Goal: Task Accomplishment & Management: Use online tool/utility

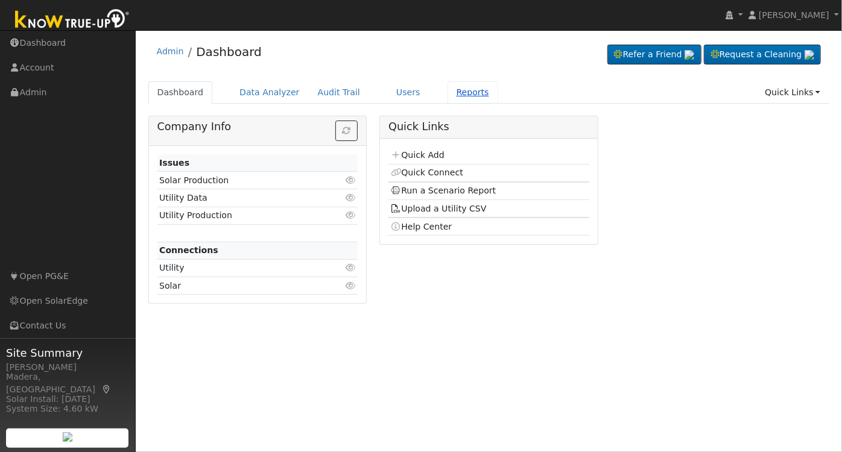
click at [447, 99] on link "Reports" at bounding box center [472, 92] width 51 height 22
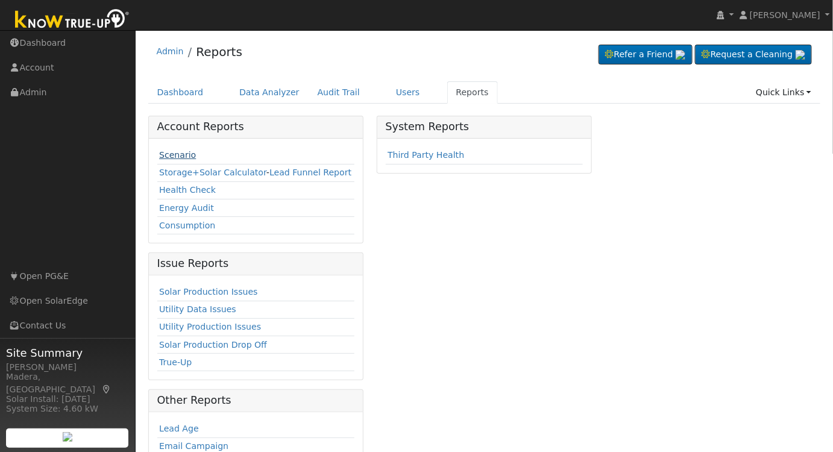
click at [182, 150] on link "Scenario" at bounding box center [177, 155] width 37 height 10
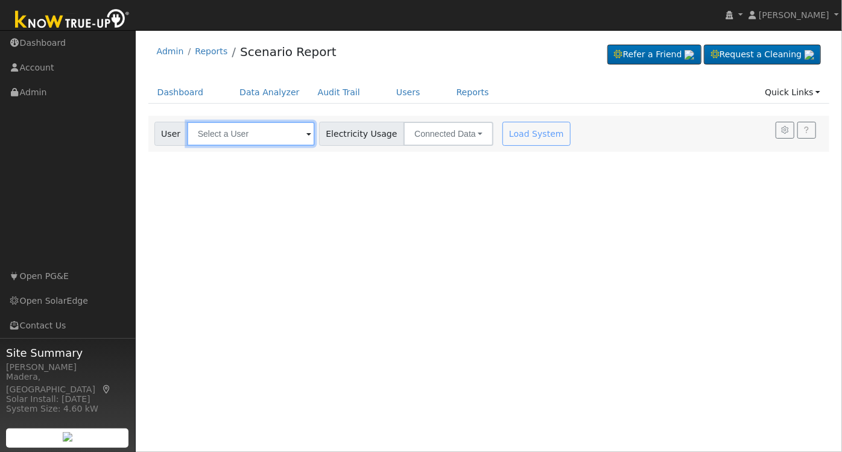
click at [240, 128] on input "text" at bounding box center [251, 134] width 128 height 24
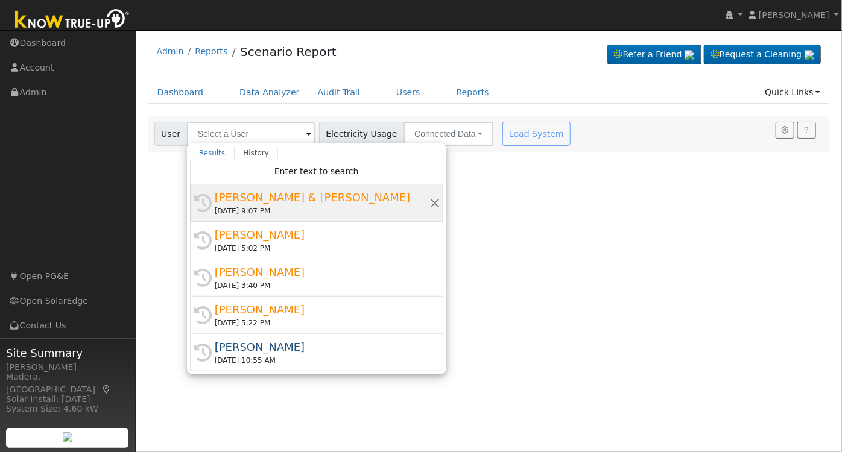
click at [346, 193] on div "[PERSON_NAME] & [PERSON_NAME]" at bounding box center [322, 197] width 215 height 16
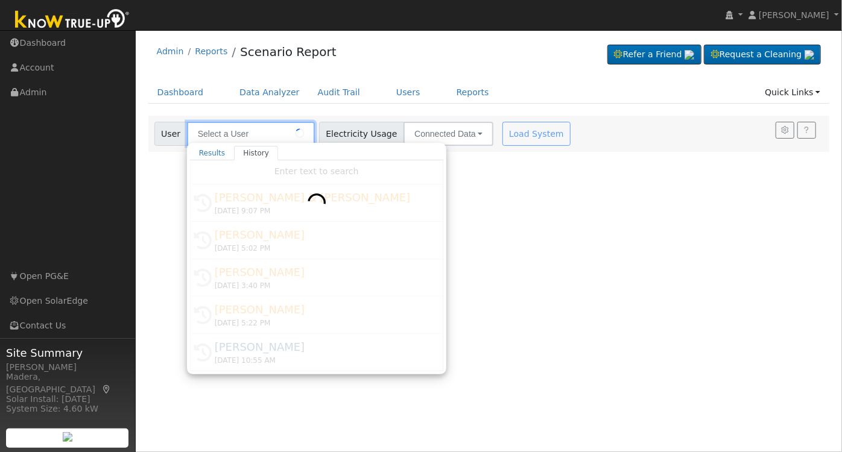
type input "[PERSON_NAME] & [PERSON_NAME]"
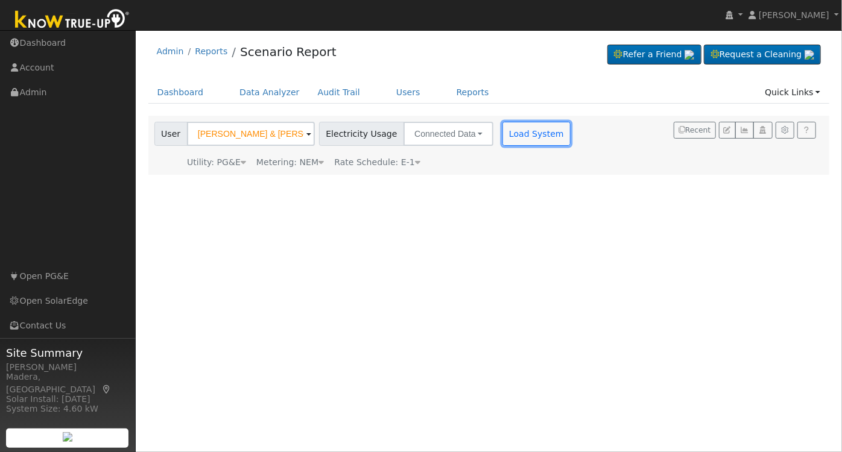
click at [508, 127] on button "Load System" at bounding box center [536, 134] width 69 height 24
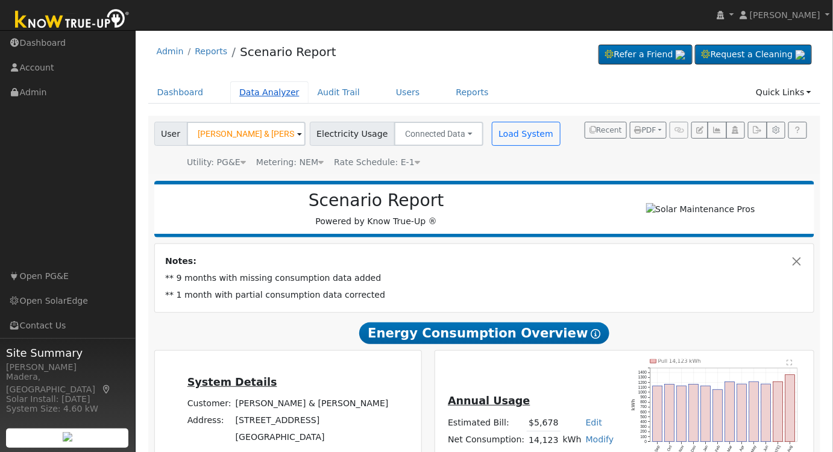
click at [246, 86] on link "Data Analyzer" at bounding box center [269, 92] width 78 height 22
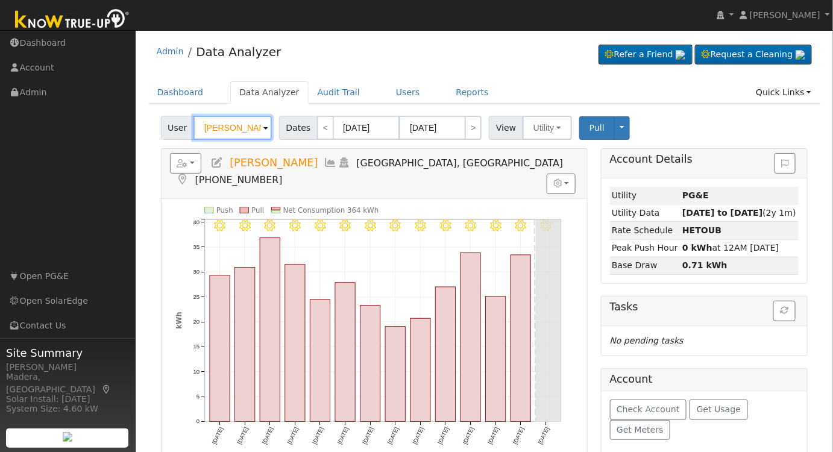
drag, startPoint x: 254, startPoint y: 118, endPoint x: 192, endPoint y: 110, distance: 62.6
click at [194, 110] on div "Admin Data Analyzer Refer a Friend Request a Cleaning" at bounding box center [485, 330] width 686 height 588
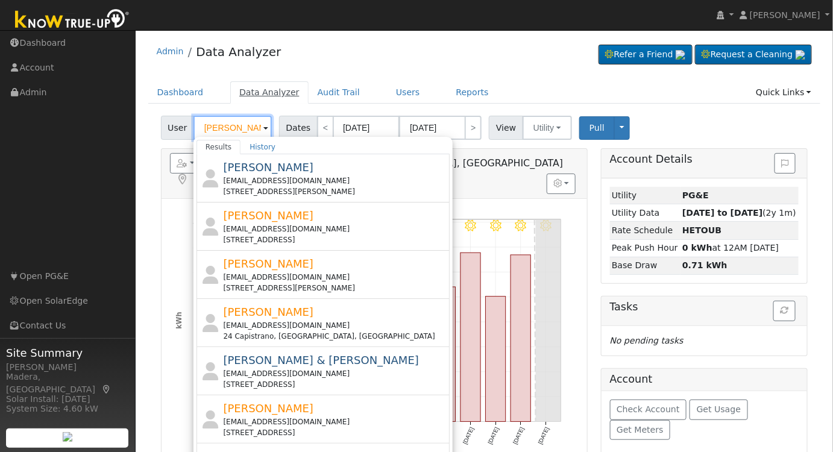
type input "jay froman"
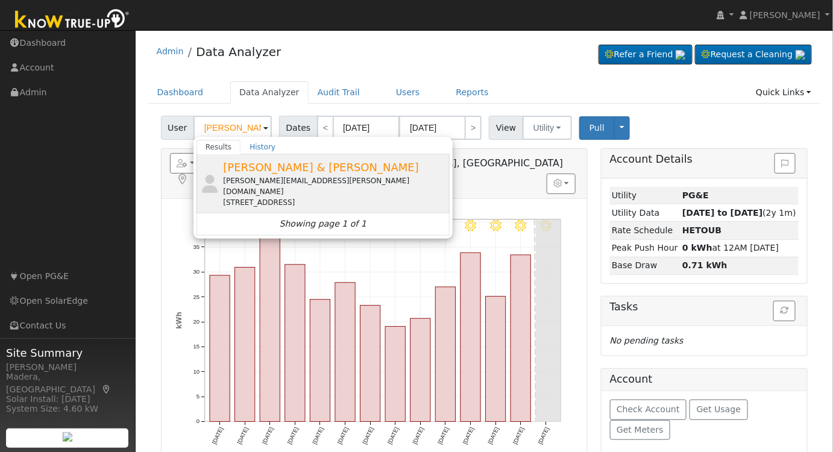
click at [253, 174] on div "Jay & Cynthia Froman jay.froman@gmail.com 1566 West Birch Avenue, Fresno, CA 93…" at bounding box center [335, 183] width 224 height 49
type input "Jay & Cynthia Froman"
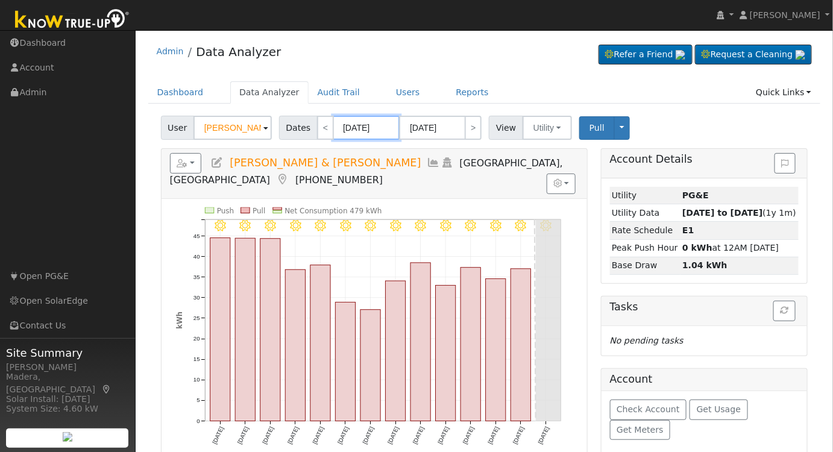
click at [382, 127] on input "09/04/2025" at bounding box center [366, 128] width 66 height 24
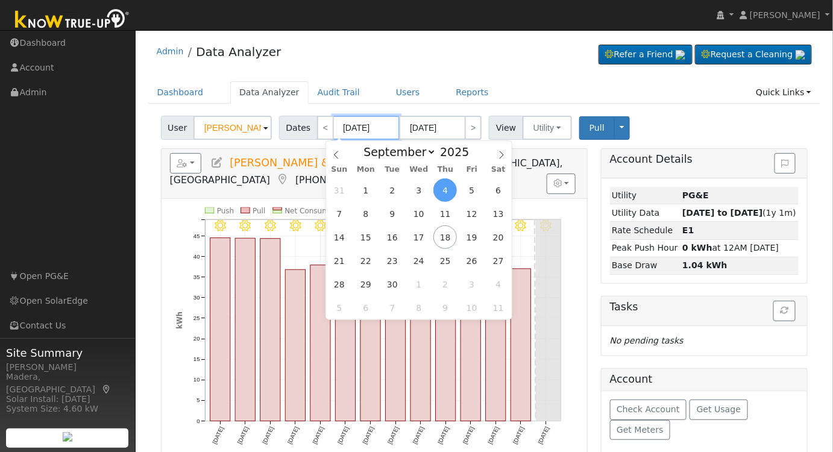
type input "09/17/0202"
type input "09/04/202"
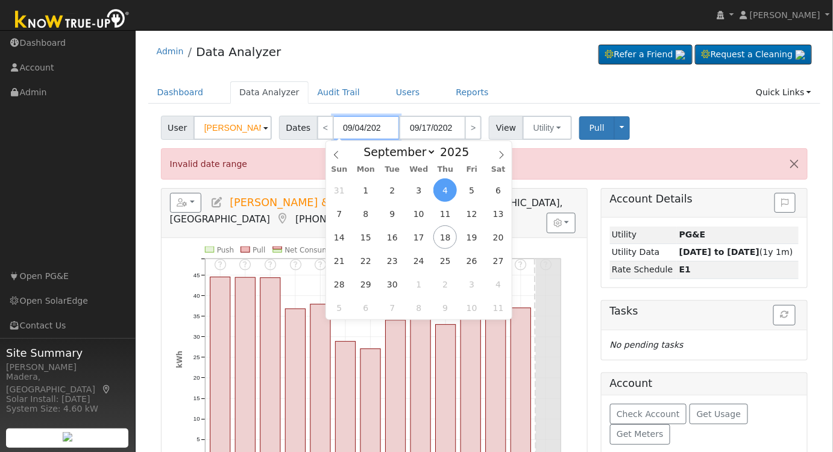
type input "09/17/2024"
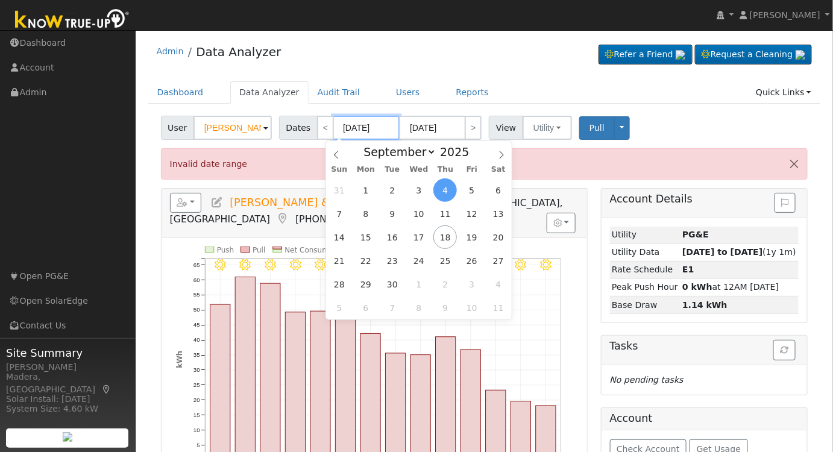
type input "09/04/2024"
click at [449, 129] on input "09/17/2024" at bounding box center [432, 128] width 66 height 24
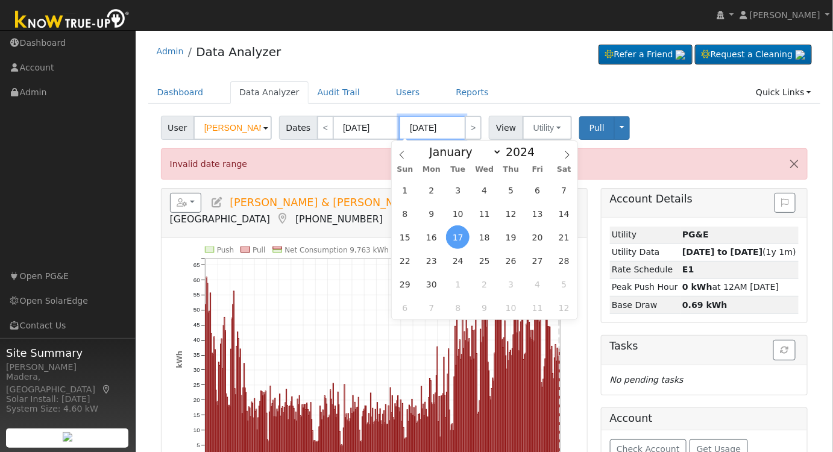
type input "09/17/2025"
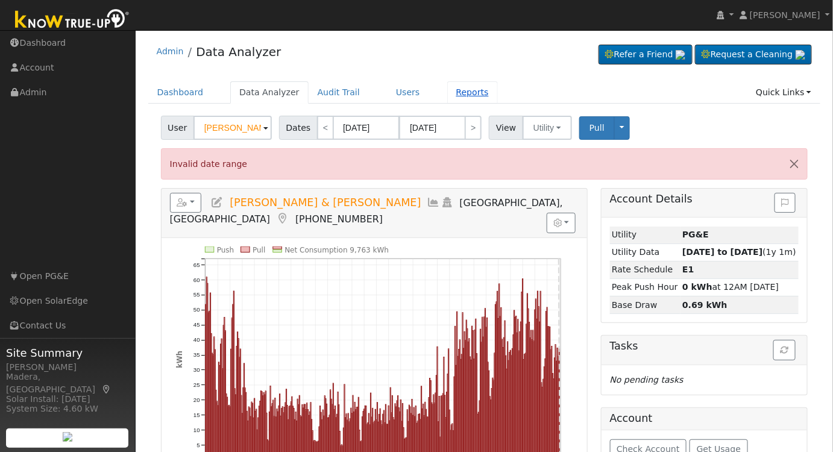
click at [447, 86] on link "Reports" at bounding box center [472, 92] width 51 height 22
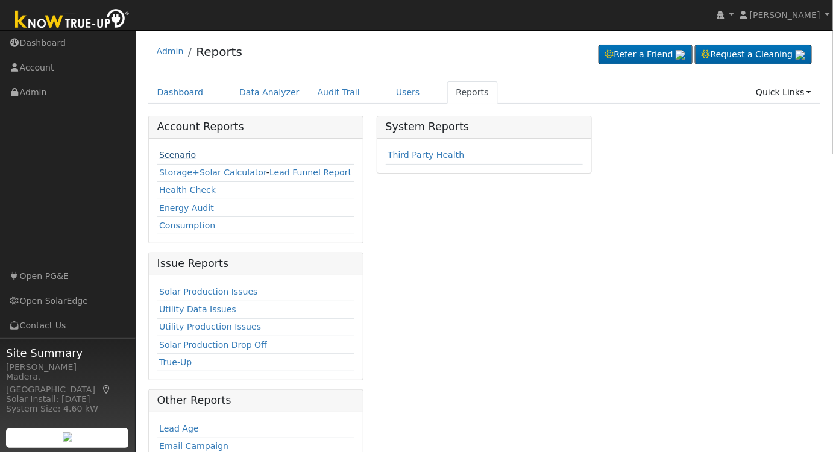
click at [171, 156] on link "Scenario" at bounding box center [177, 155] width 37 height 10
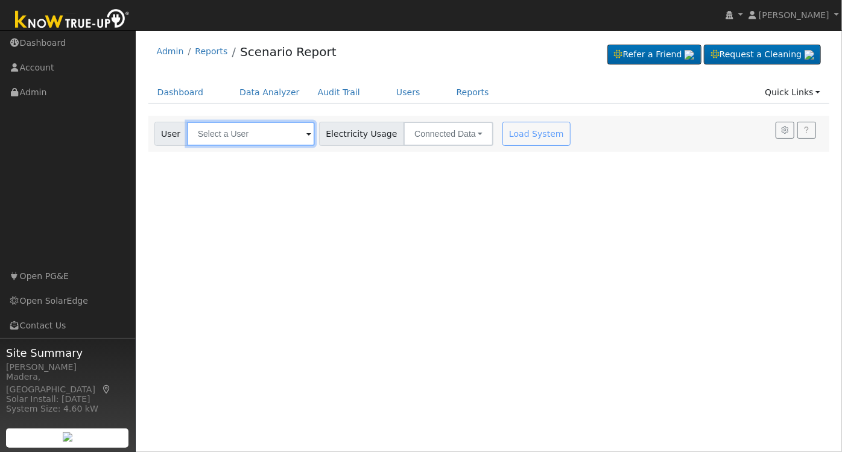
click at [241, 122] on input "text" at bounding box center [251, 134] width 128 height 24
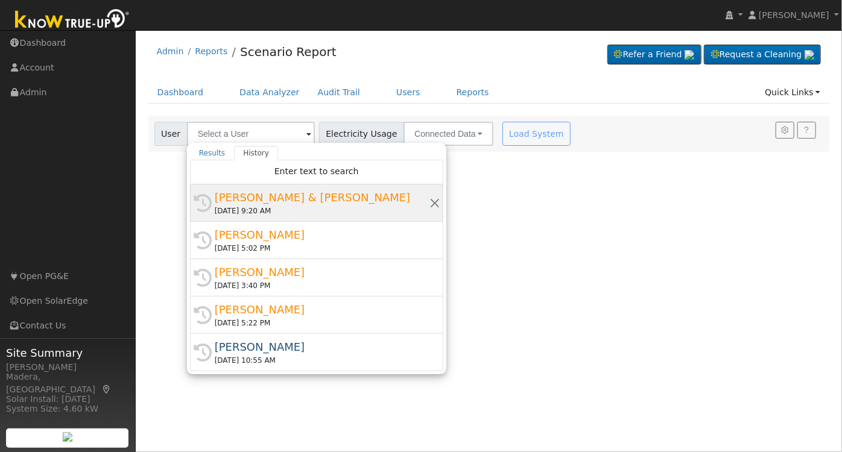
click at [288, 206] on div "[DATE] 9:20 AM" at bounding box center [322, 211] width 215 height 11
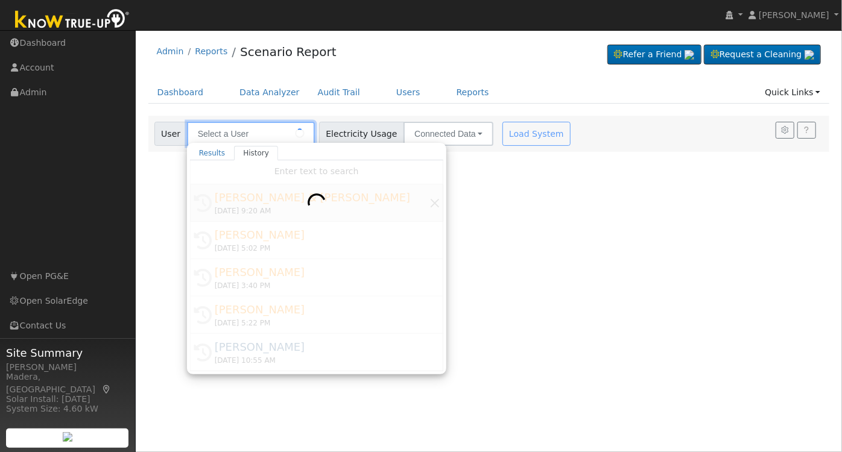
type input "[PERSON_NAME] & [PERSON_NAME]"
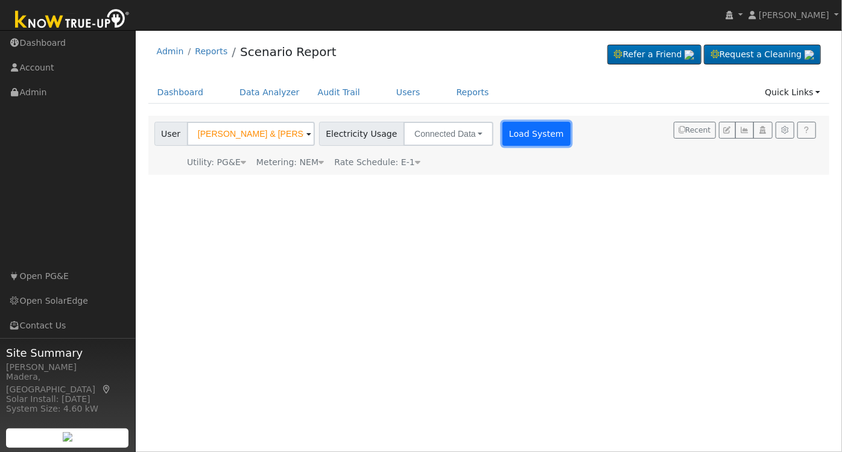
click at [524, 135] on button "Load System" at bounding box center [536, 134] width 69 height 24
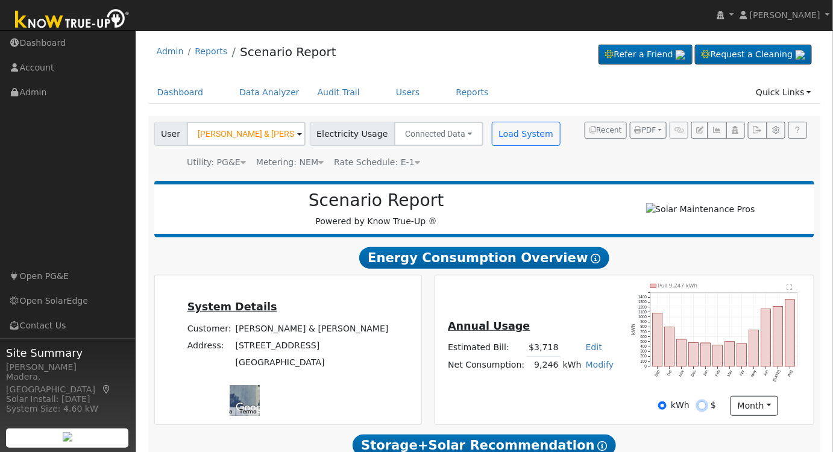
click at [702, 409] on input "$" at bounding box center [702, 406] width 8 height 8
radio input "true"
click at [665, 410] on input "kWh" at bounding box center [662, 406] width 8 height 8
radio input "true"
radio input "false"
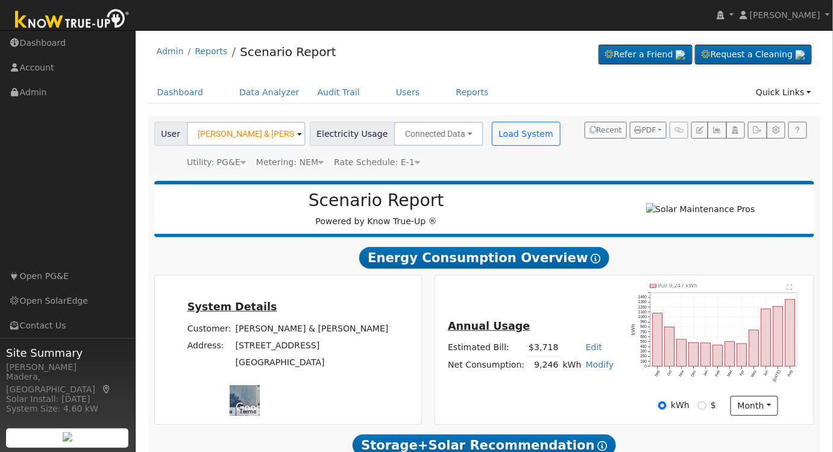
click at [415, 164] on icon at bounding box center [417, 162] width 5 height 8
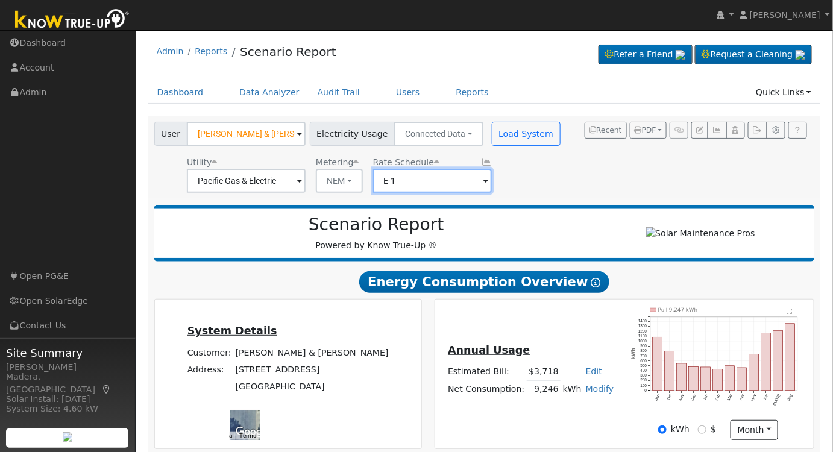
click at [440, 171] on input "E-1" at bounding box center [432, 181] width 119 height 24
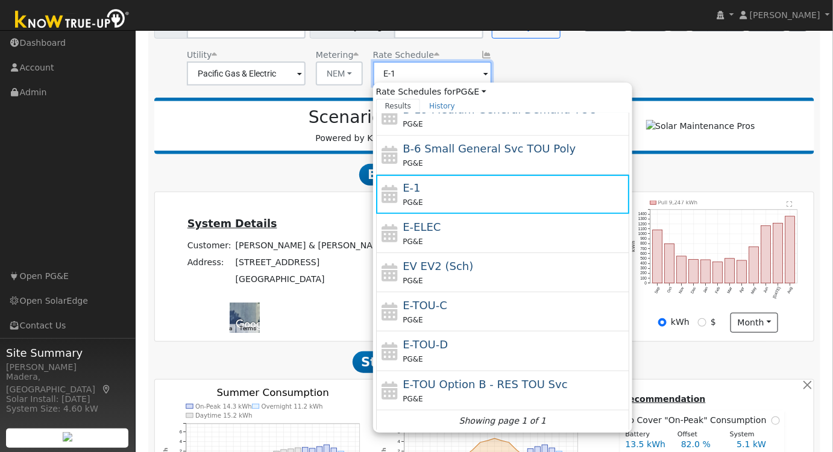
scroll to position [109, 0]
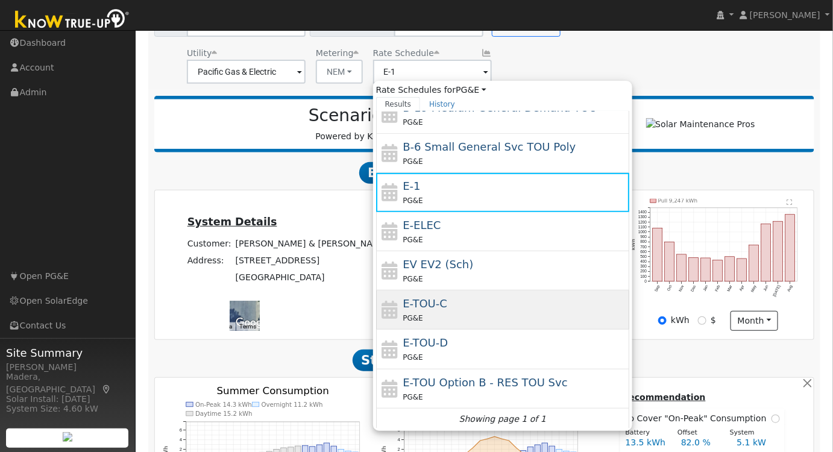
click at [459, 301] on div "E-TOU-C PG&E" at bounding box center [515, 309] width 224 height 29
type input "E-TOU-C"
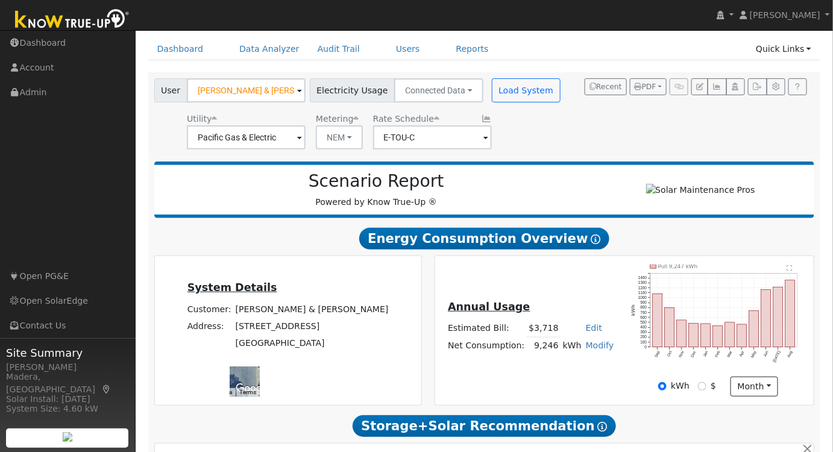
scroll to position [0, 0]
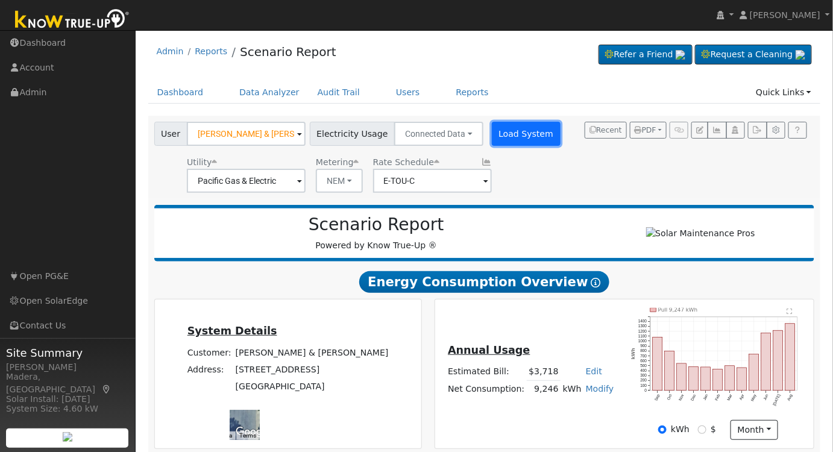
click at [506, 135] on button "Load System" at bounding box center [526, 134] width 69 height 24
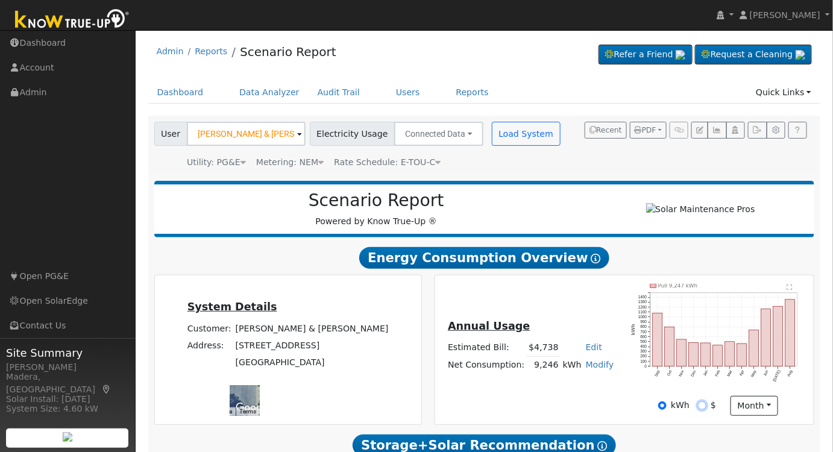
click at [705, 409] on input "$" at bounding box center [702, 406] width 8 height 8
radio input "true"
click at [661, 408] on input "kWh" at bounding box center [662, 406] width 8 height 8
radio input "true"
radio input "false"
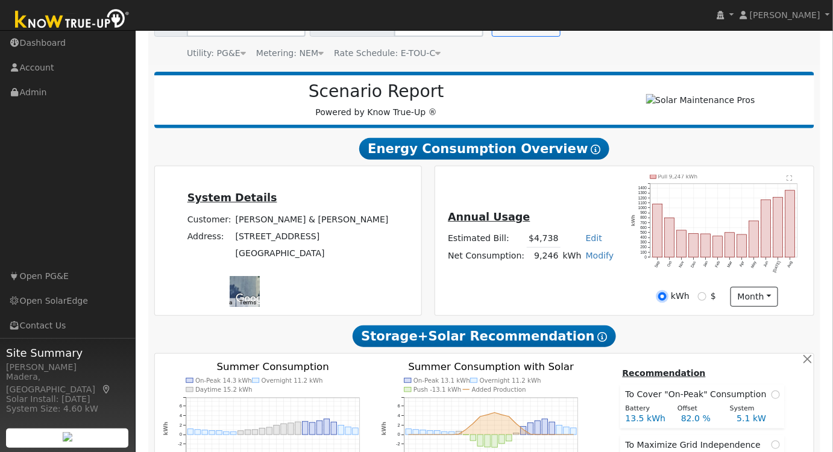
scroll to position [370, 0]
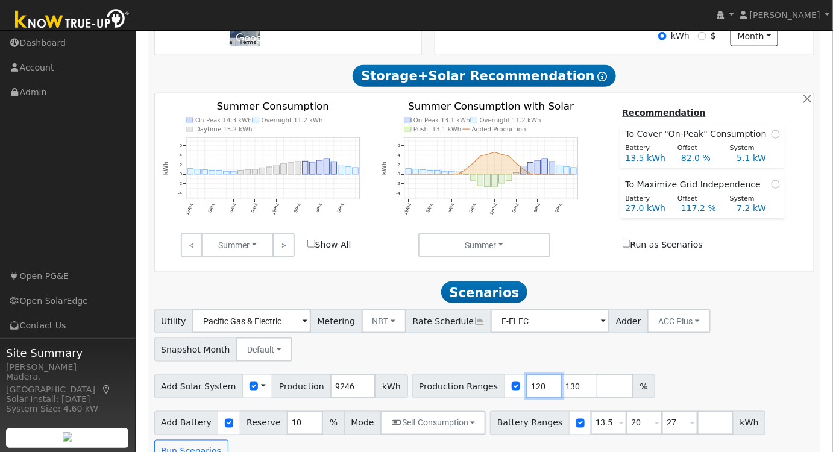
drag, startPoint x: 522, startPoint y: 391, endPoint x: 459, endPoint y: 400, distance: 63.4
click at [459, 399] on div "Production Ranges 120 130 %" at bounding box center [533, 386] width 243 height 24
type input "130"
type input "132"
click at [637, 372] on div "Utility Pacific Gas & Electric Metering NBT NEM NBT Rate Schedule E-ELEC Adder …" at bounding box center [485, 386] width 674 height 154
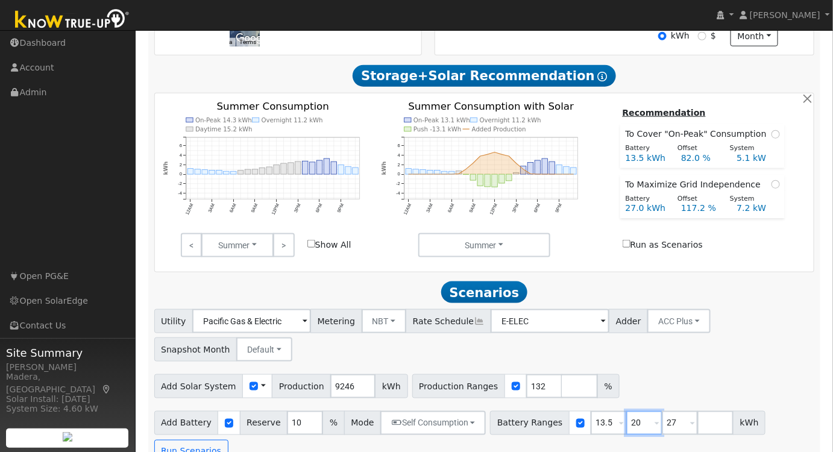
drag, startPoint x: 624, startPoint y: 431, endPoint x: 575, endPoint y: 431, distance: 48.8
click at [575, 431] on div "Battery Ranges 13.5 Overrides Reserve % Mode None None Self Consumption Peak Sa…" at bounding box center [628, 423] width 276 height 24
type input "15"
click at [645, 371] on div "Utility Pacific Gas & Electric Metering NBT NEM NBT Rate Schedule E-ELEC Adder …" at bounding box center [485, 386] width 674 height 154
drag, startPoint x: 661, startPoint y: 429, endPoint x: 595, endPoint y: 441, distance: 67.4
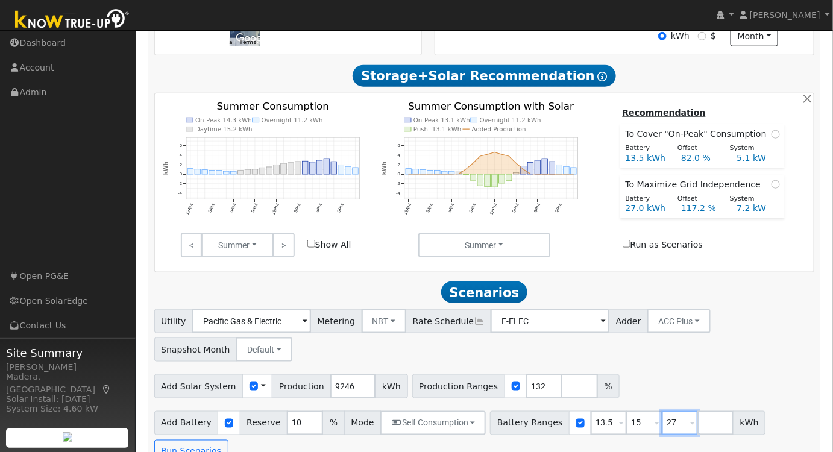
click at [595, 441] on div "Scenario Report Powered by Know True-Up ® Energy Consumption Overview Show Help…" at bounding box center [484, 137] width 673 height 665
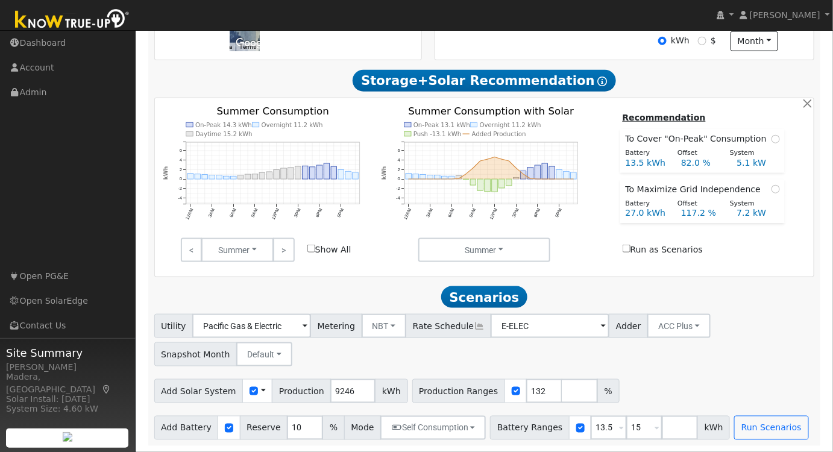
drag, startPoint x: 623, startPoint y: 382, endPoint x: 587, endPoint y: 410, distance: 45.6
click at [624, 382] on div "Add Solar System Use CSV Data Production 9246 kWh Production Ranges 132 %" at bounding box center [484, 389] width 665 height 28
click at [449, 429] on button "Self Consumption" at bounding box center [433, 428] width 106 height 24
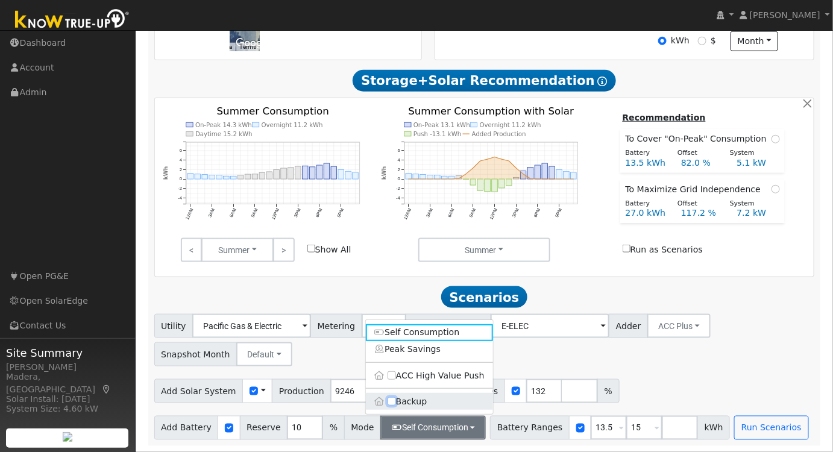
click at [390, 401] on input "Backup" at bounding box center [392, 402] width 8 height 8
checkbox input "true"
type input "20"
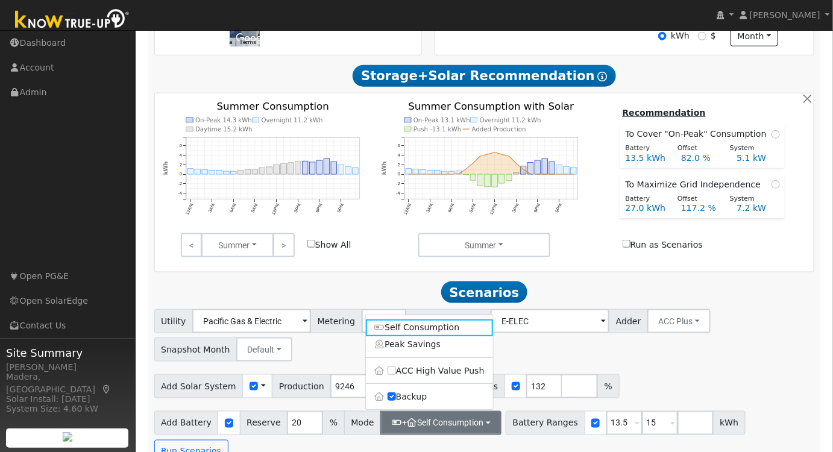
click at [728, 362] on div "Utility Pacific Gas & Electric Metering NBT NEM NBT Rate Schedule E-ELEC Adder …" at bounding box center [484, 333] width 665 height 57
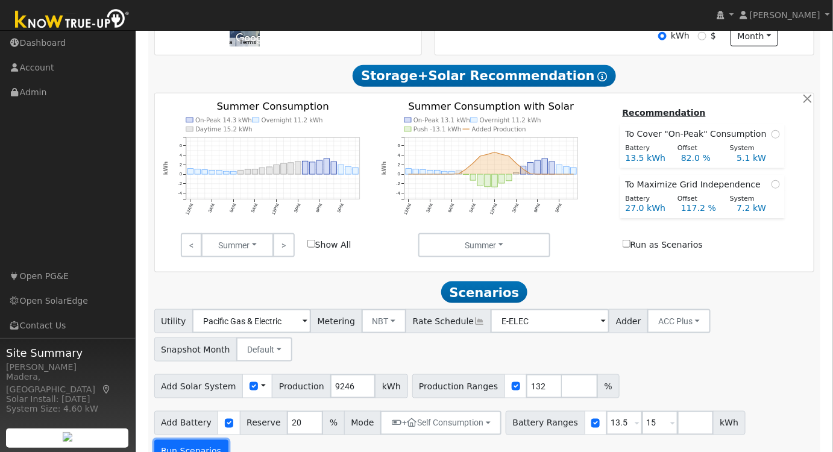
click at [229, 440] on button "Run Scenarios" at bounding box center [191, 452] width 74 height 24
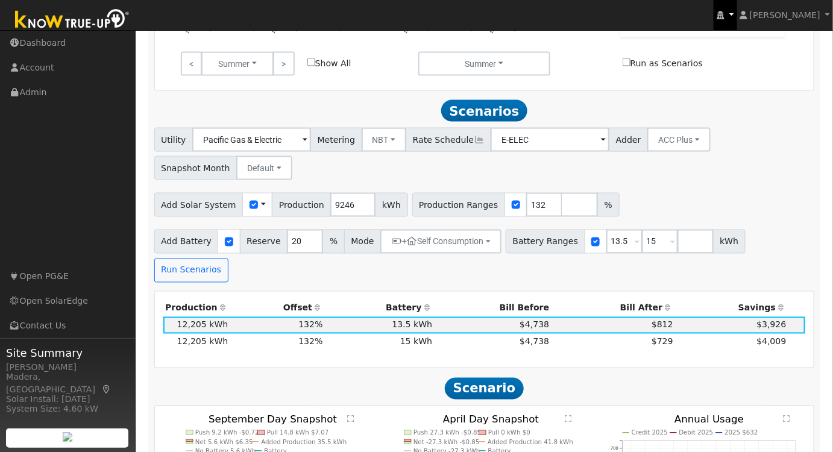
scroll to position [619, 0]
